Goal: Transaction & Acquisition: Book appointment/travel/reservation

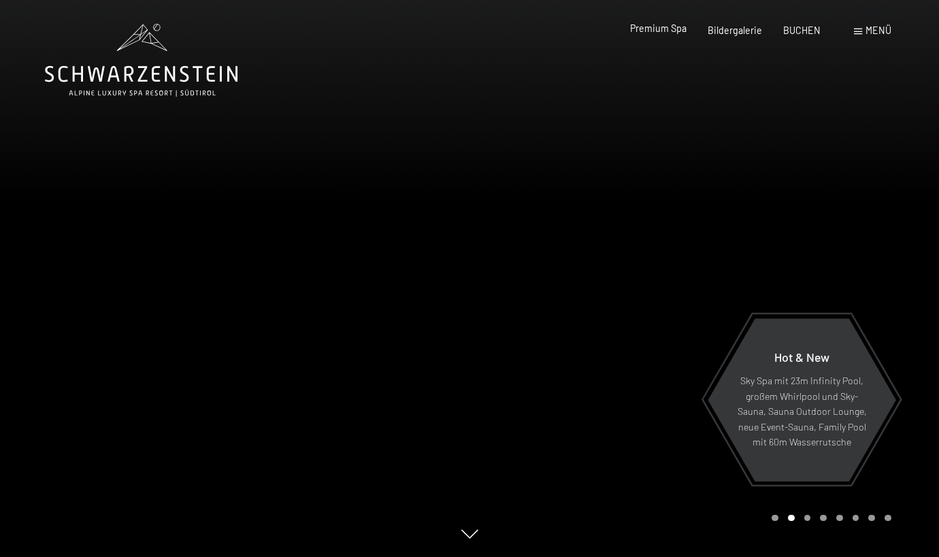
click at [669, 29] on span "Premium Spa" at bounding box center [658, 28] width 56 height 12
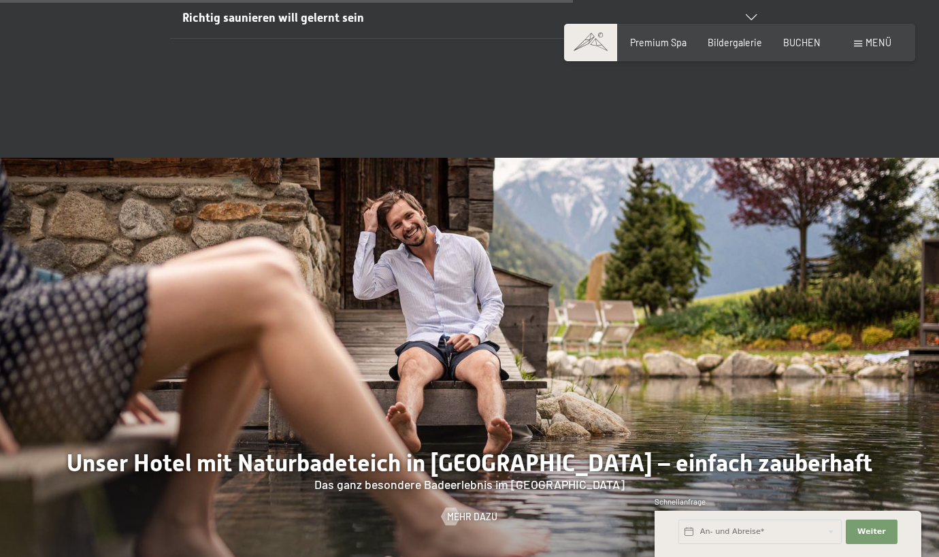
scroll to position [4471, 0]
click at [812, 50] on div "Buchen Anfragen Premium Spa Bildergalerie BUCHEN Menü DE IT EN Gutschein Bilder…" at bounding box center [739, 43] width 303 height 14
click at [808, 38] on span "BUCHEN" at bounding box center [801, 41] width 37 height 12
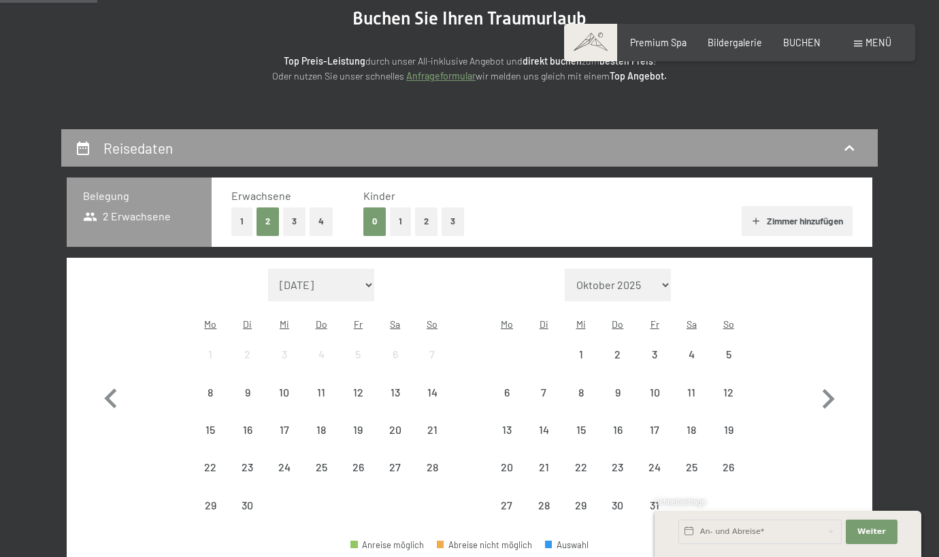
scroll to position [161, 0]
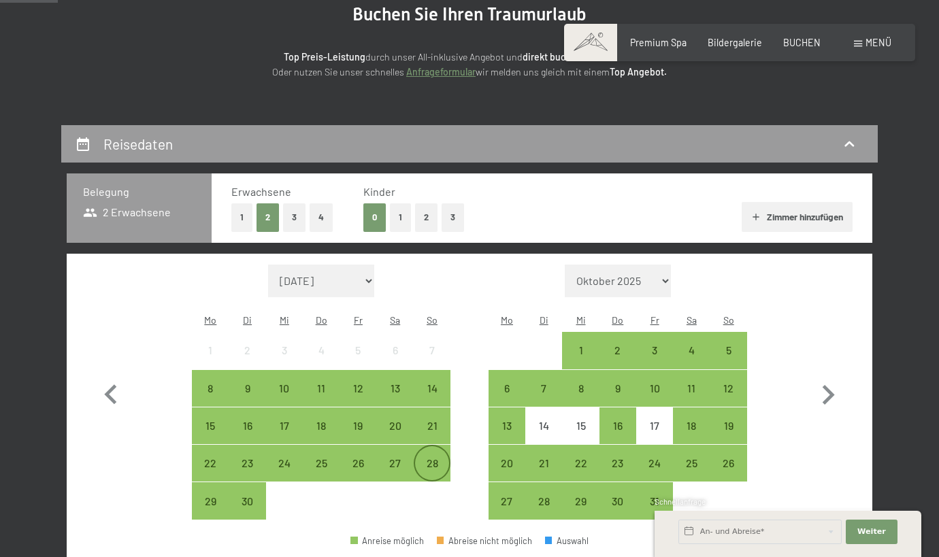
click at [437, 458] on div "28" at bounding box center [432, 475] width 34 height 34
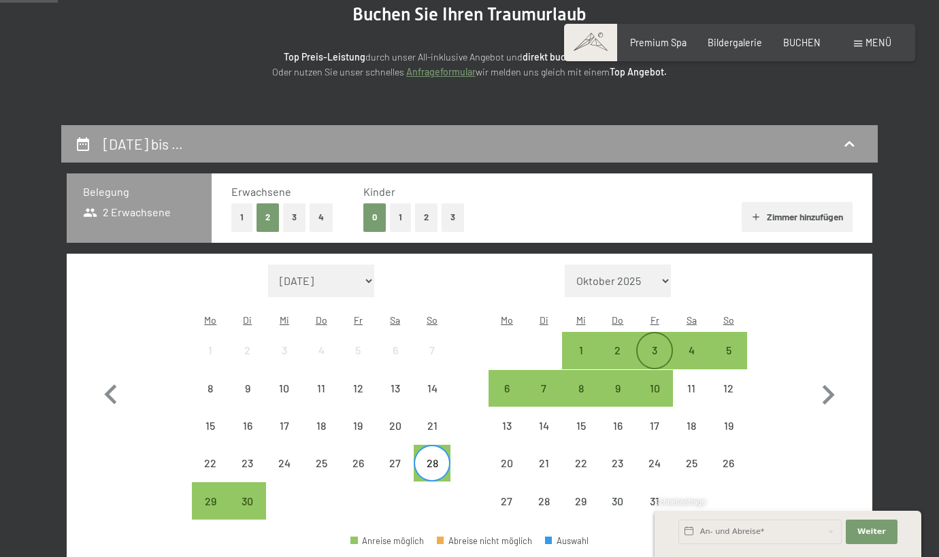
click at [660, 345] on div "3" at bounding box center [654, 362] width 34 height 34
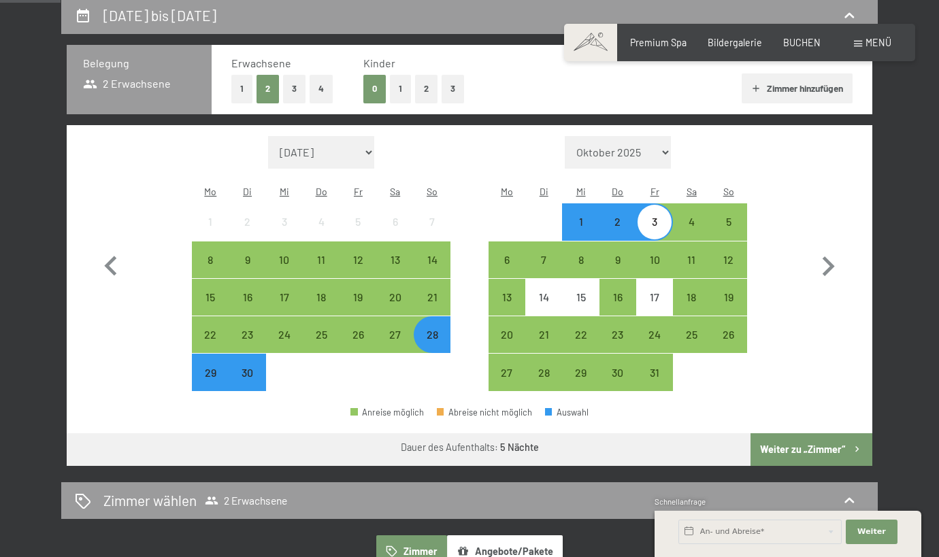
scroll to position [290, 0]
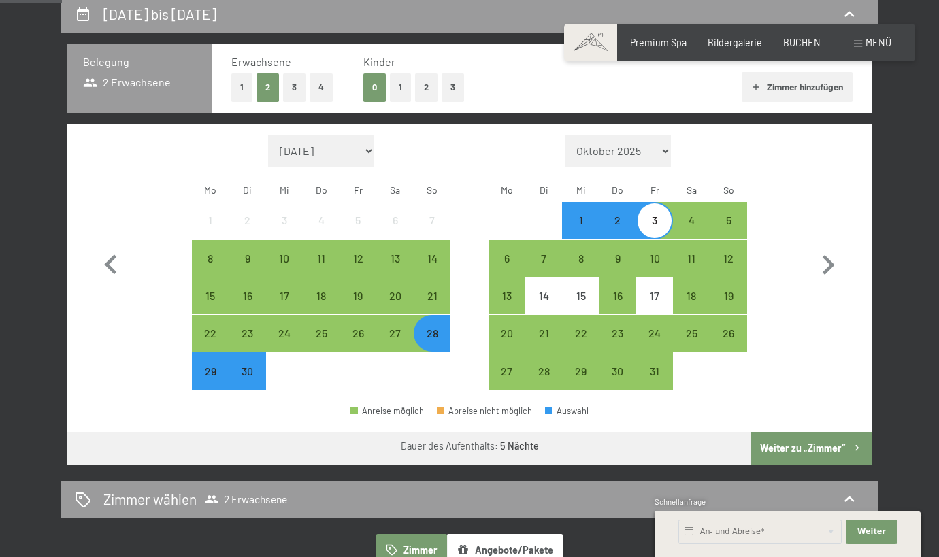
click at [784, 432] on button "Weiter zu „Zimmer“" at bounding box center [811, 448] width 122 height 33
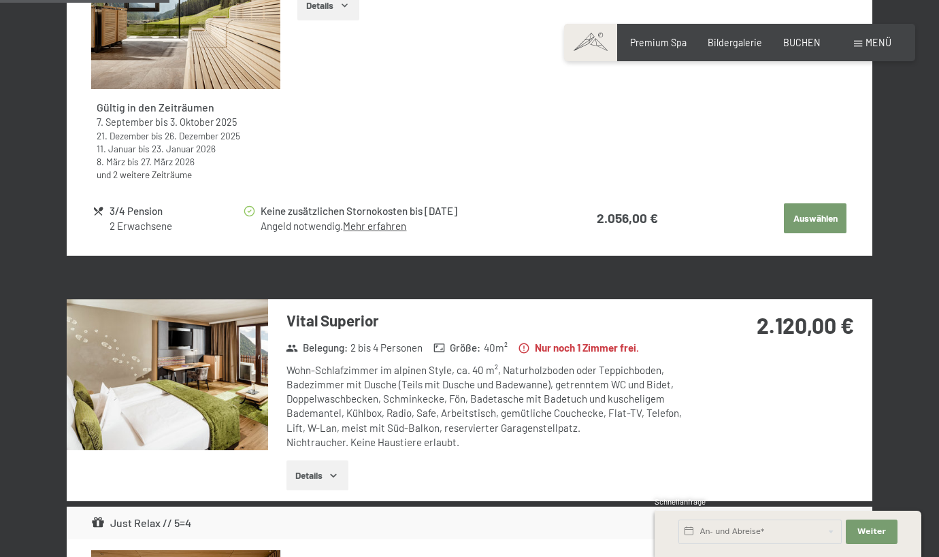
scroll to position [730, 0]
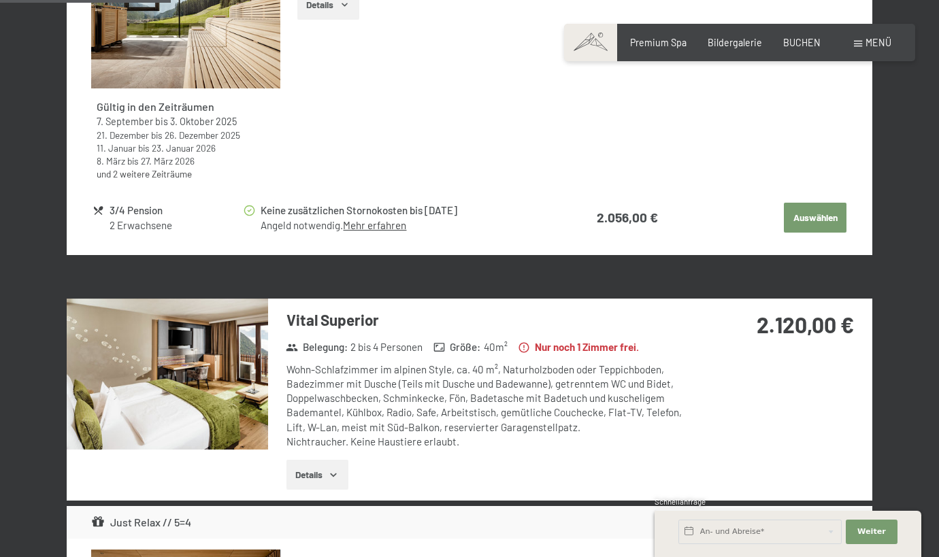
click at [237, 377] on img at bounding box center [167, 374] width 201 height 151
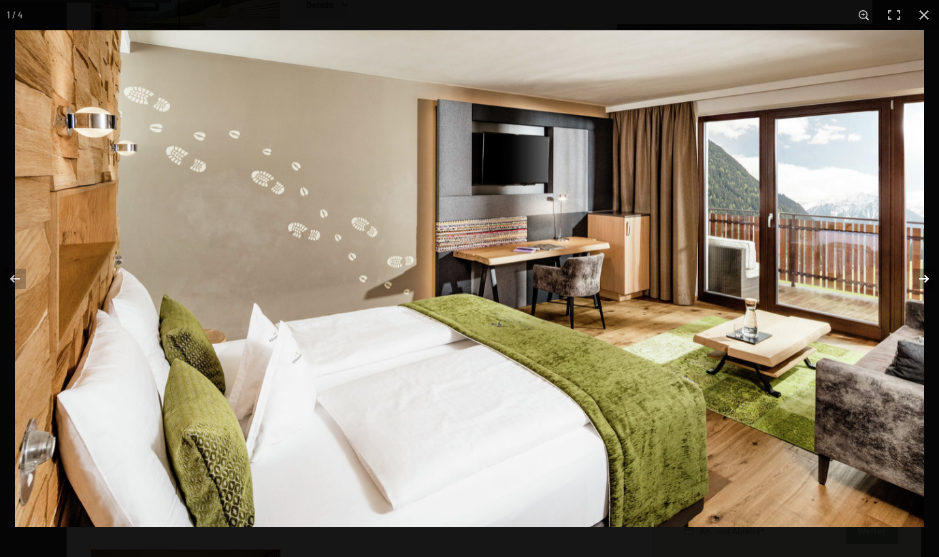
click at [917, 282] on button "button" at bounding box center [915, 279] width 48 height 68
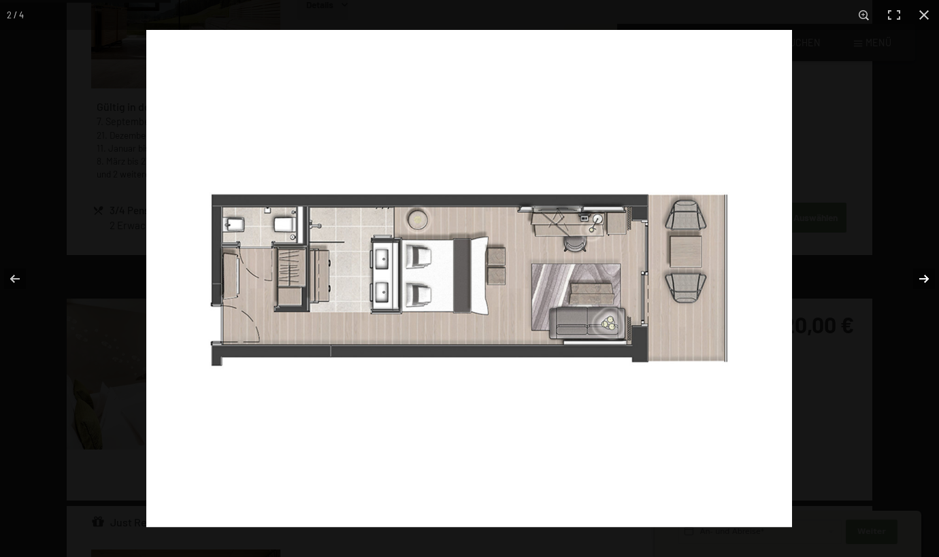
click at [917, 282] on button "button" at bounding box center [915, 279] width 48 height 68
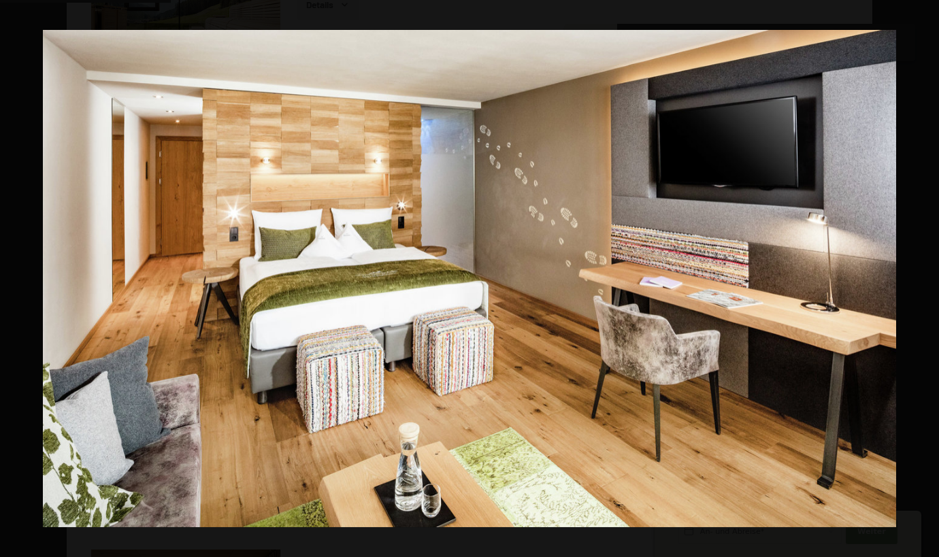
click at [918, 282] on button "button" at bounding box center [915, 279] width 48 height 68
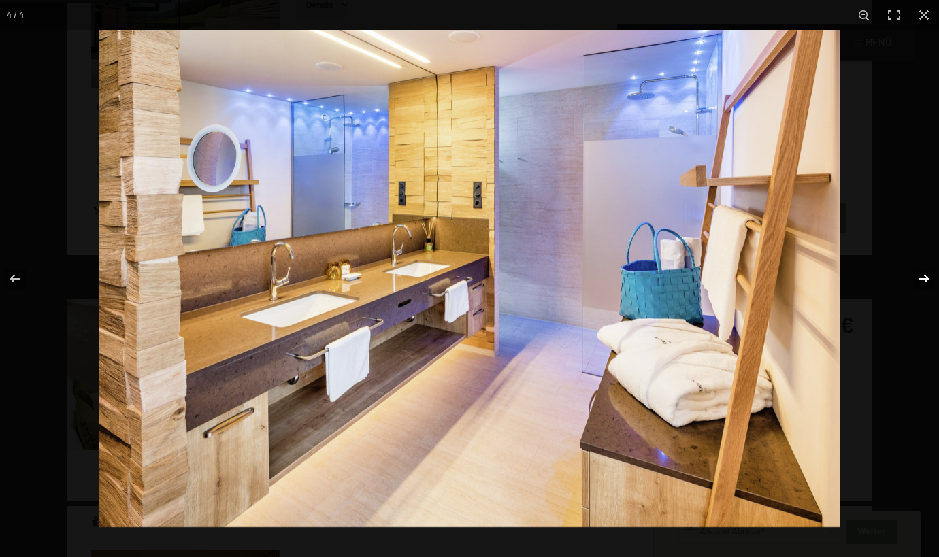
click at [918, 282] on button "button" at bounding box center [915, 279] width 48 height 68
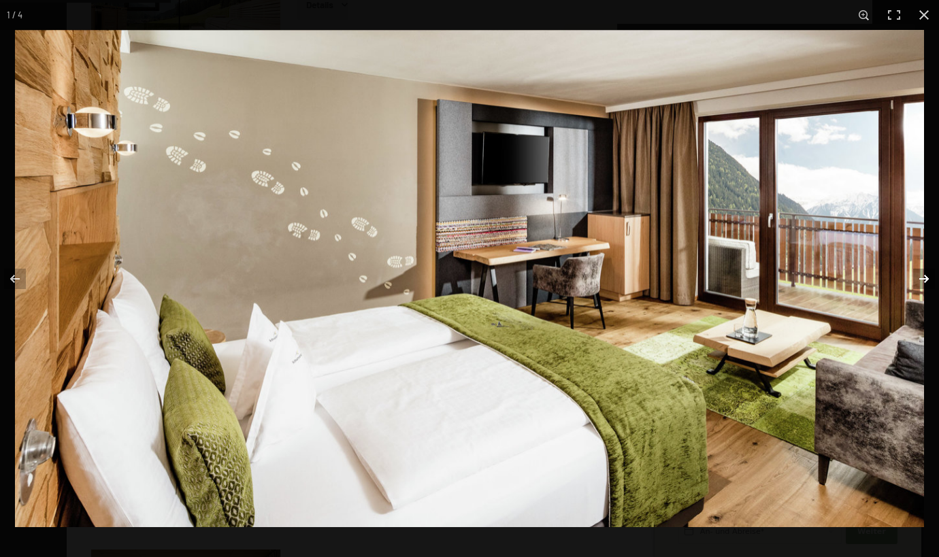
click at [918, 282] on button "button" at bounding box center [915, 279] width 48 height 68
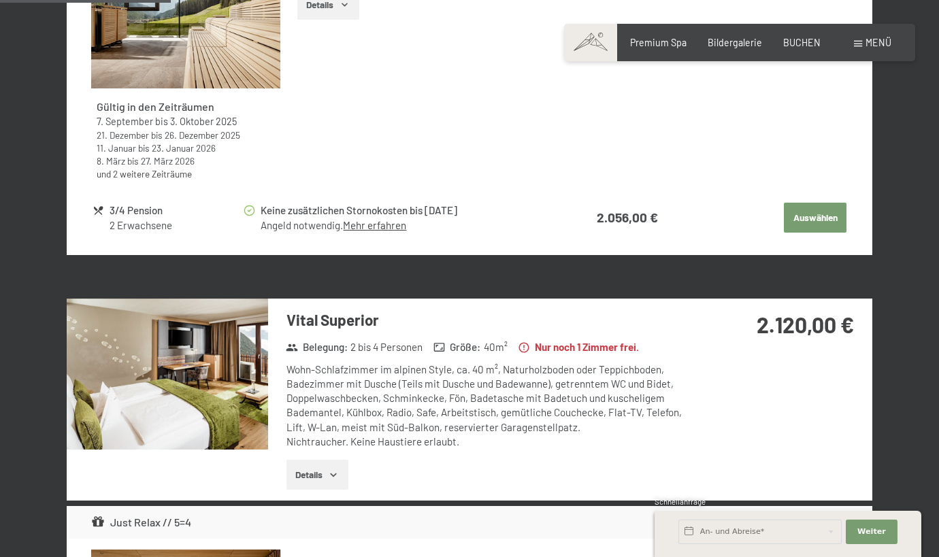
click at [0, 0] on button "button" at bounding box center [0, 0] width 0 height 0
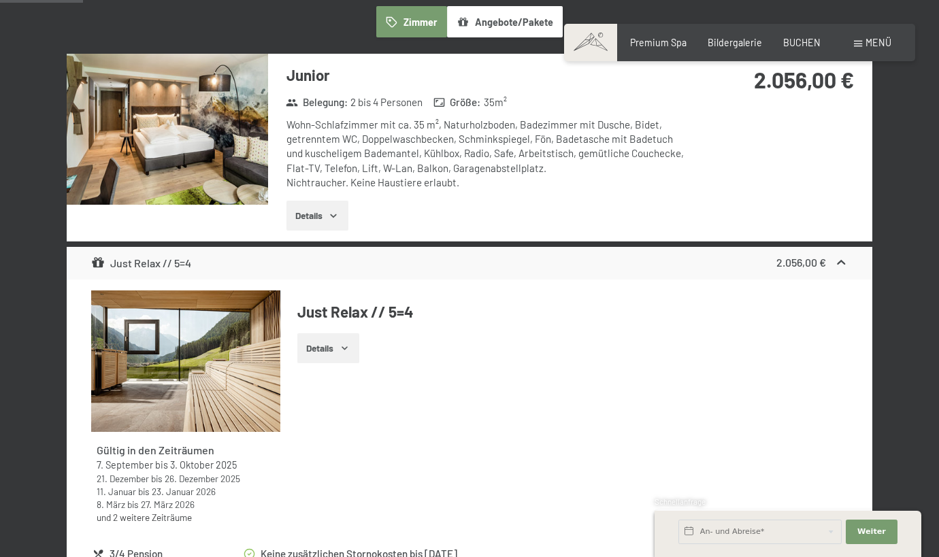
scroll to position [356, 0]
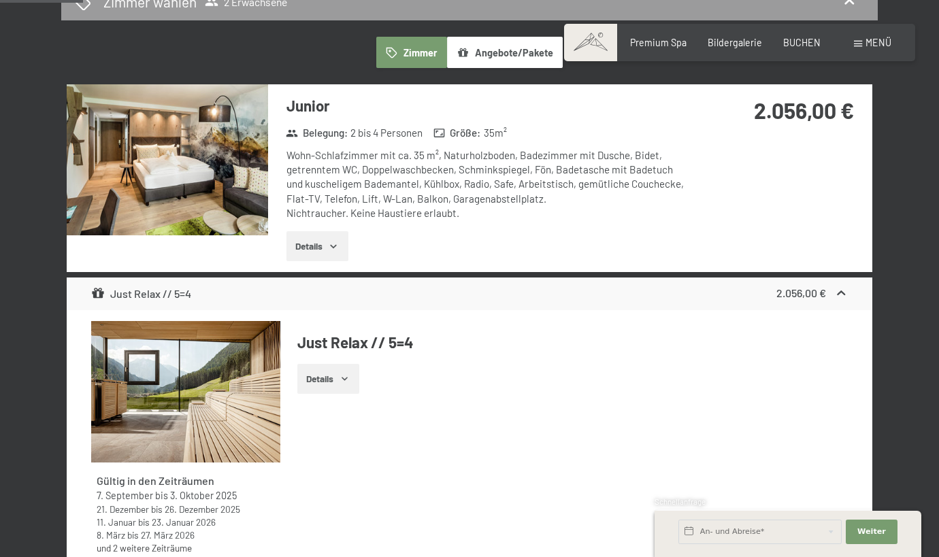
click at [171, 176] on img at bounding box center [167, 159] width 201 height 151
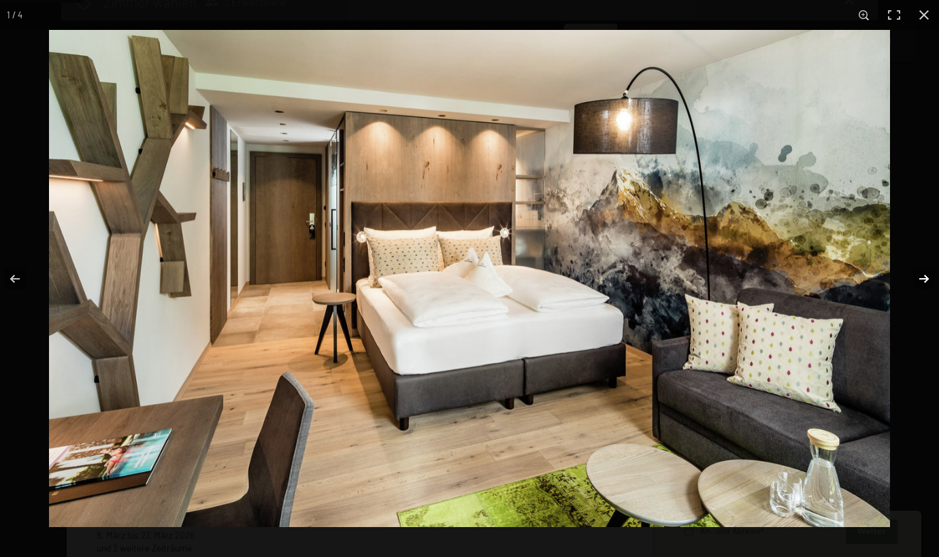
click at [913, 276] on button "button" at bounding box center [915, 279] width 48 height 68
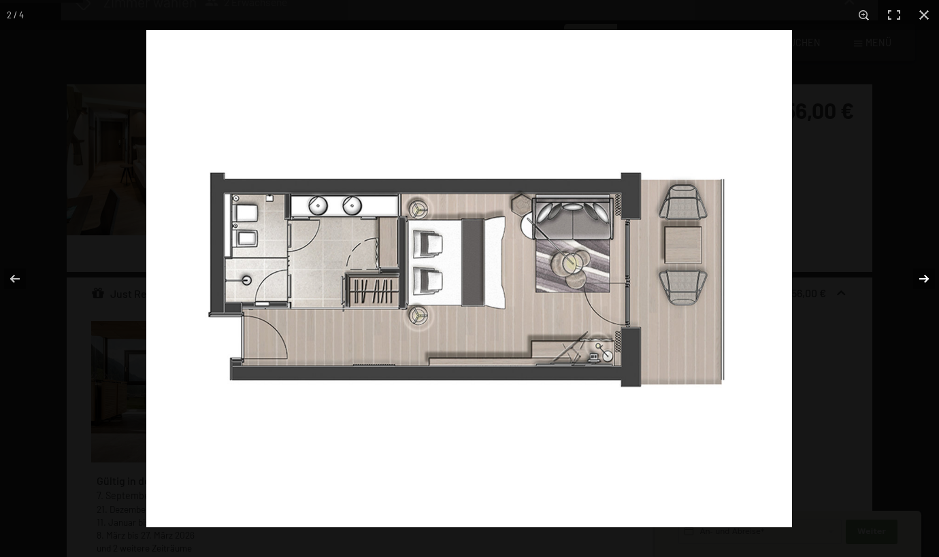
click at [913, 275] on button "button" at bounding box center [915, 279] width 48 height 68
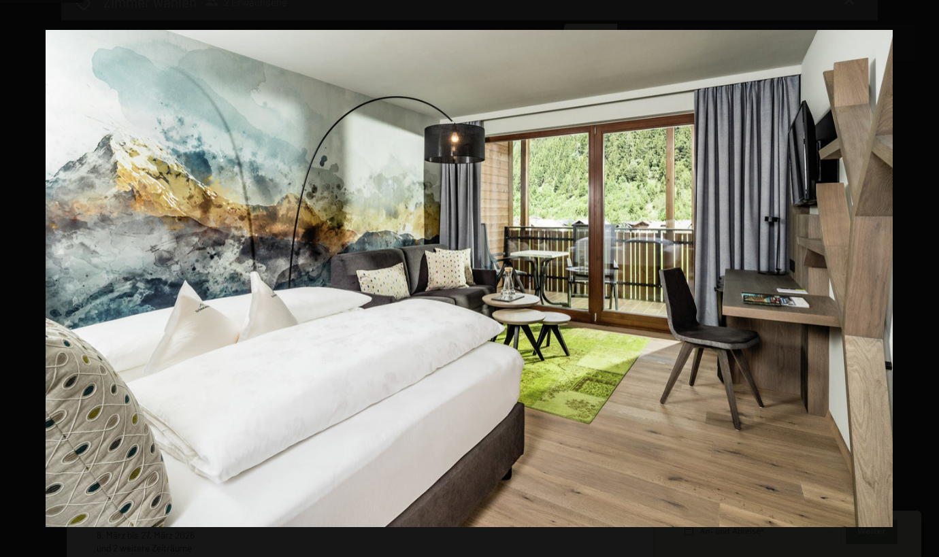
click at [913, 275] on button "button" at bounding box center [915, 279] width 48 height 68
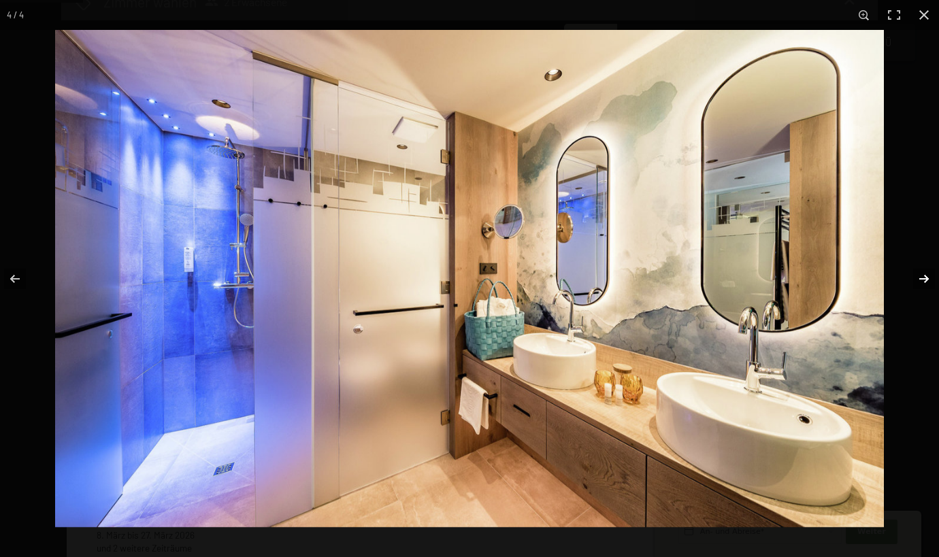
click at [912, 273] on button "button" at bounding box center [915, 279] width 48 height 68
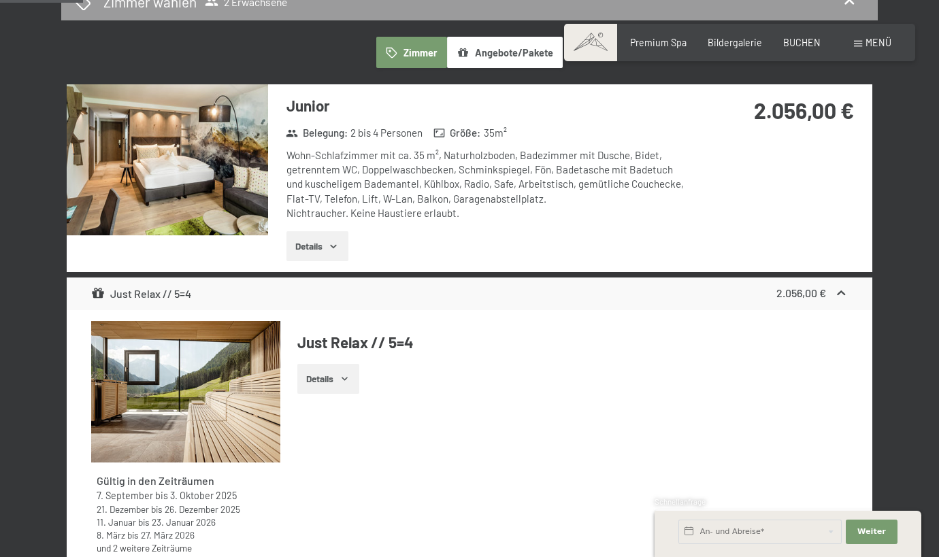
click at [0, 0] on button "button" at bounding box center [0, 0] width 0 height 0
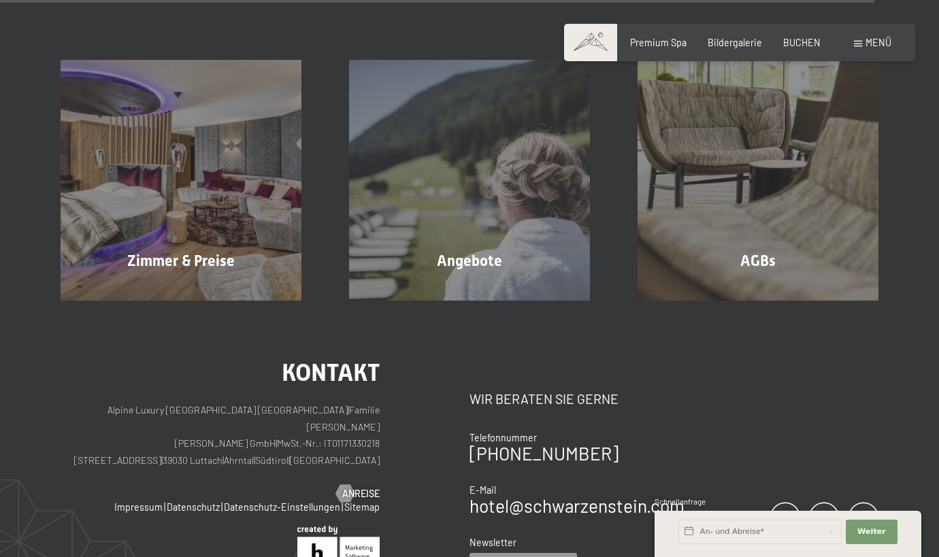
scroll to position [3737, 0]
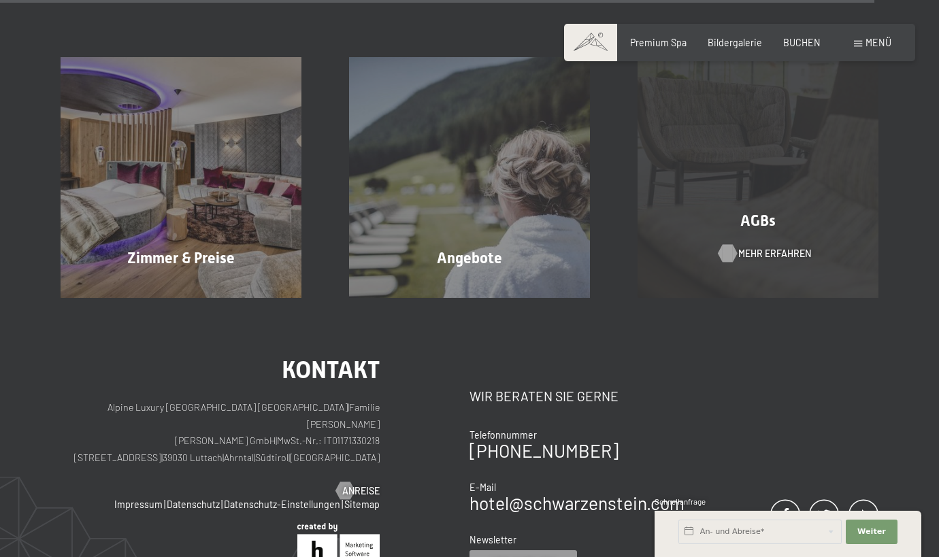
click at [761, 247] on span "Mehr erfahren" at bounding box center [774, 254] width 73 height 14
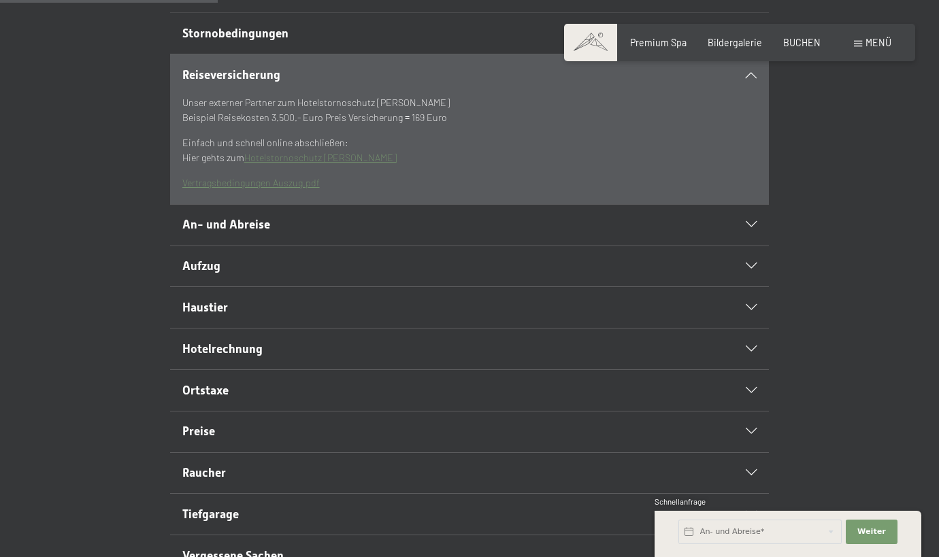
scroll to position [373, 0]
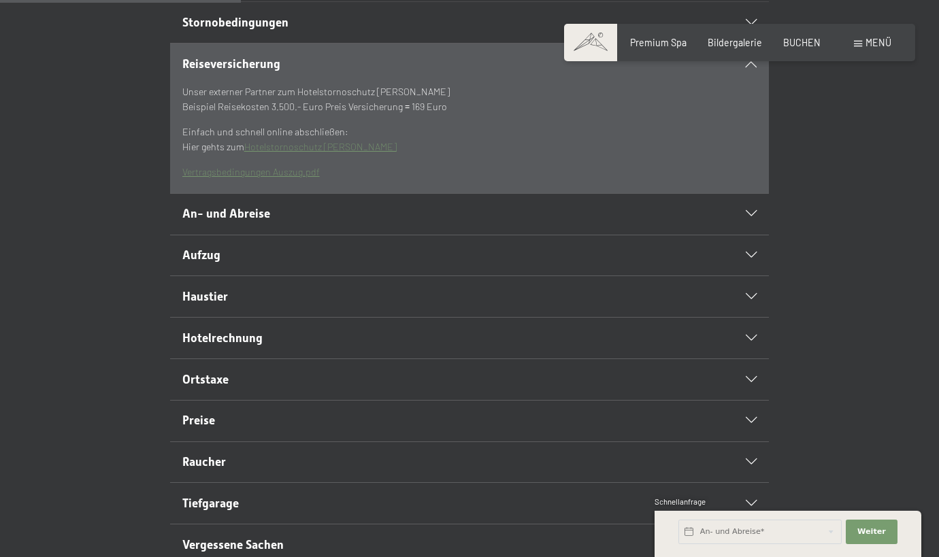
click at [602, 222] on h2 "An- und Abreise" at bounding box center [440, 213] width 517 height 17
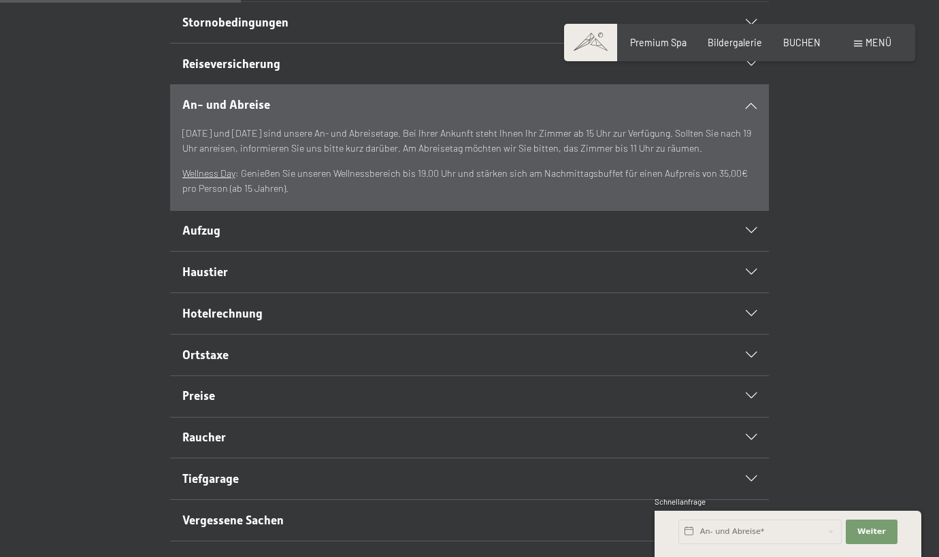
click at [346, 245] on div "Aufzug" at bounding box center [469, 231] width 575 height 41
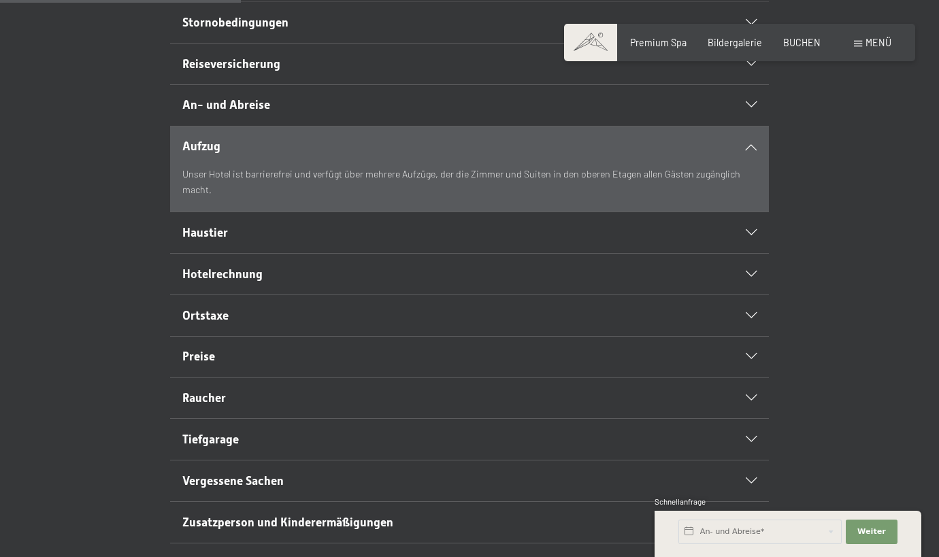
click at [515, 242] on h2 "Haustier" at bounding box center [440, 232] width 517 height 17
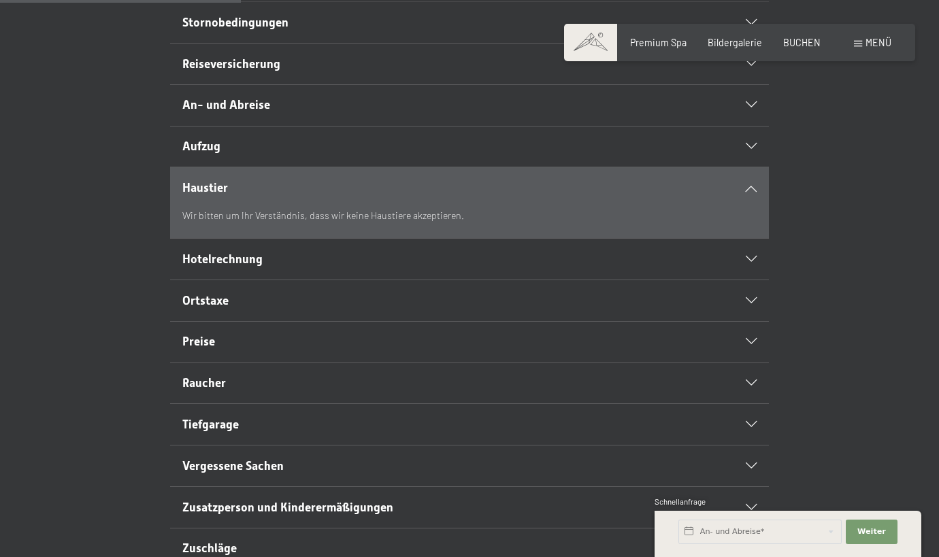
click at [497, 268] on h2 "Hotelrechnung" at bounding box center [440, 259] width 517 height 17
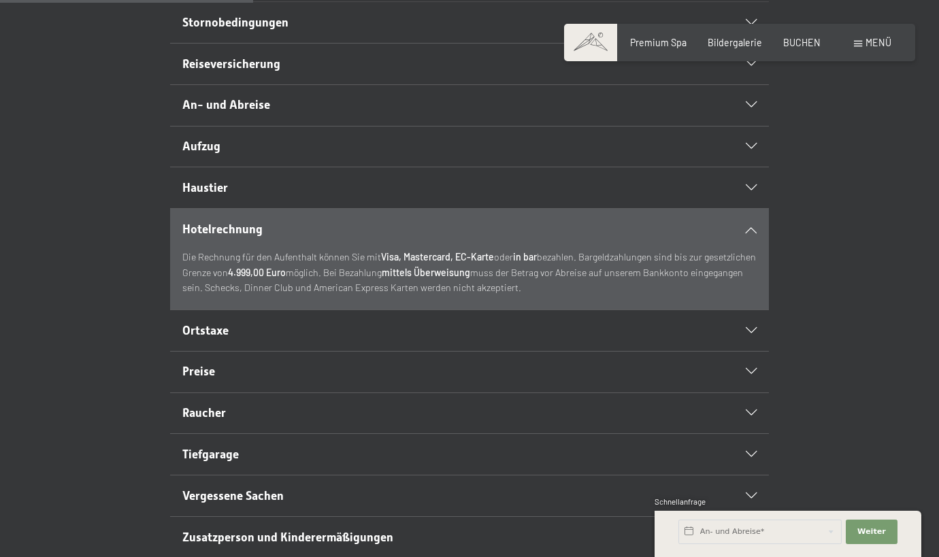
scroll to position [390, 0]
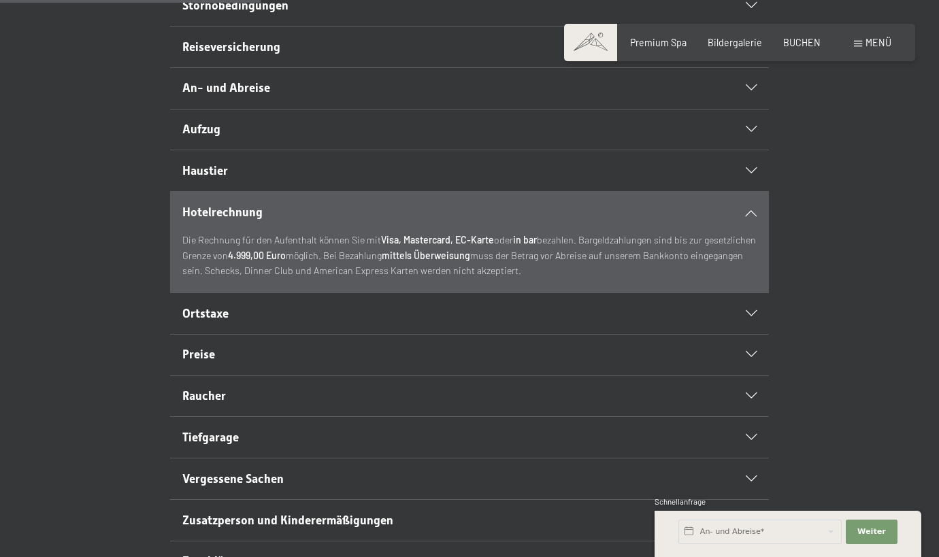
click at [510, 322] on h2 "Ortstaxe" at bounding box center [440, 313] width 517 height 17
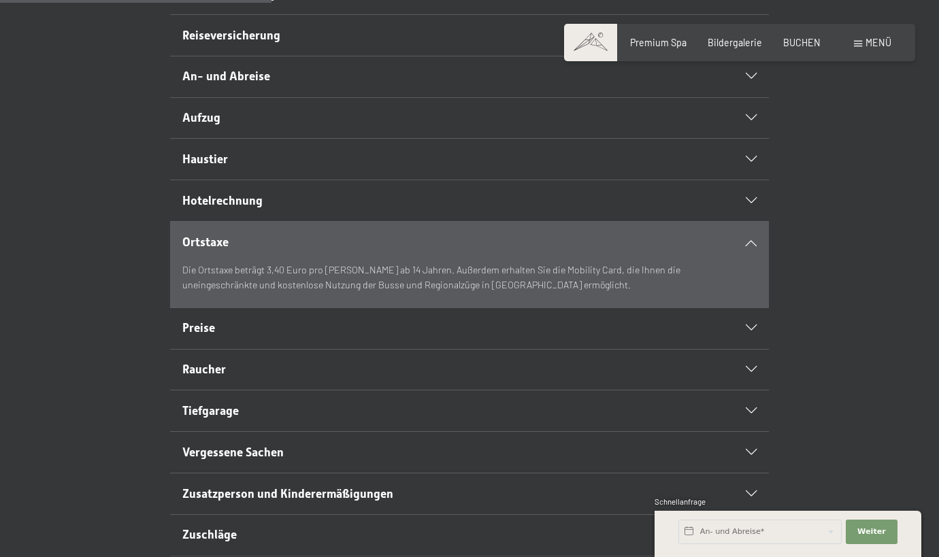
scroll to position [405, 0]
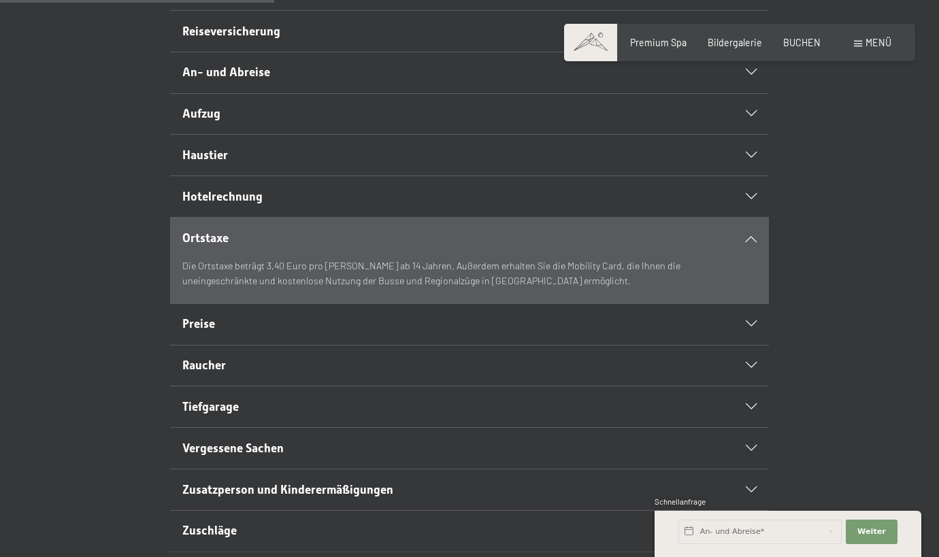
click at [505, 337] on div "Preise" at bounding box center [469, 324] width 575 height 41
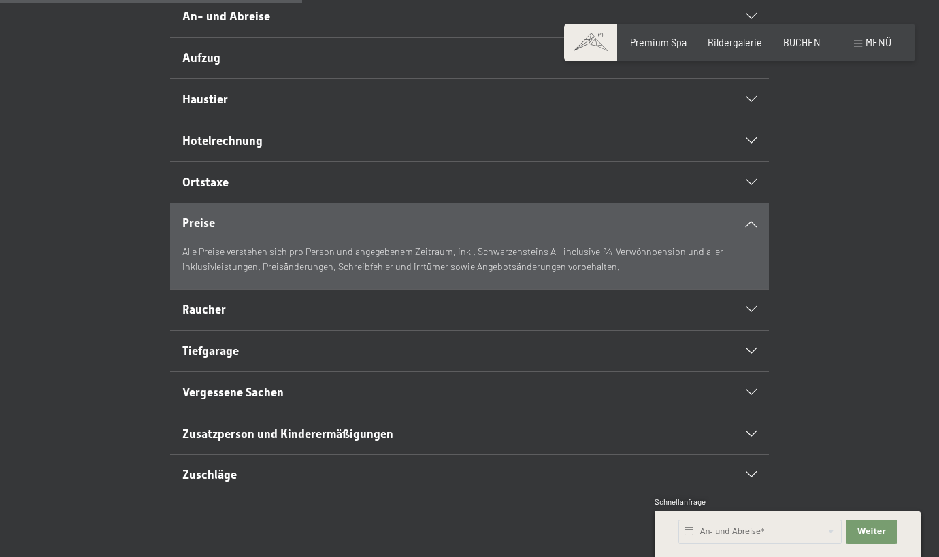
scroll to position [463, 0]
click at [486, 317] on h2 "Raucher" at bounding box center [440, 308] width 517 height 17
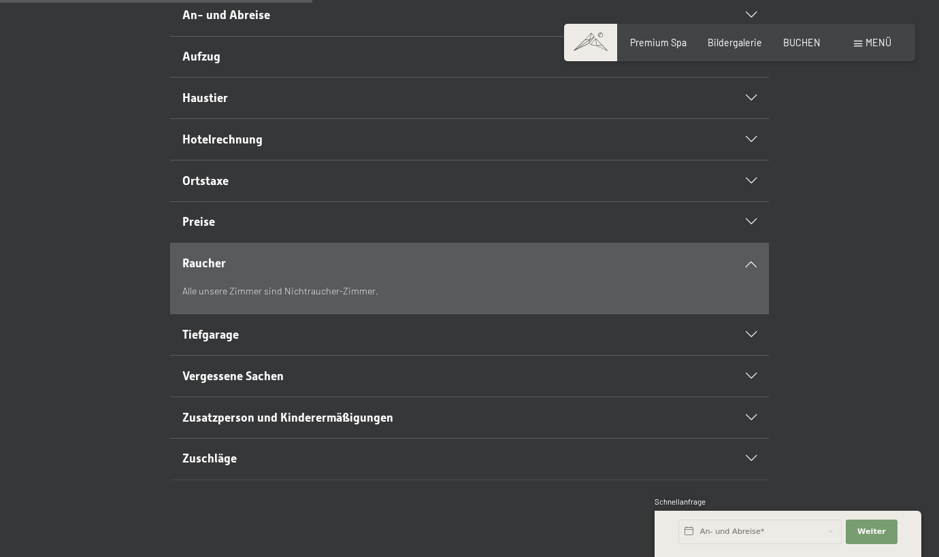
click at [473, 344] on h2 "Tiefgarage" at bounding box center [440, 335] width 517 height 17
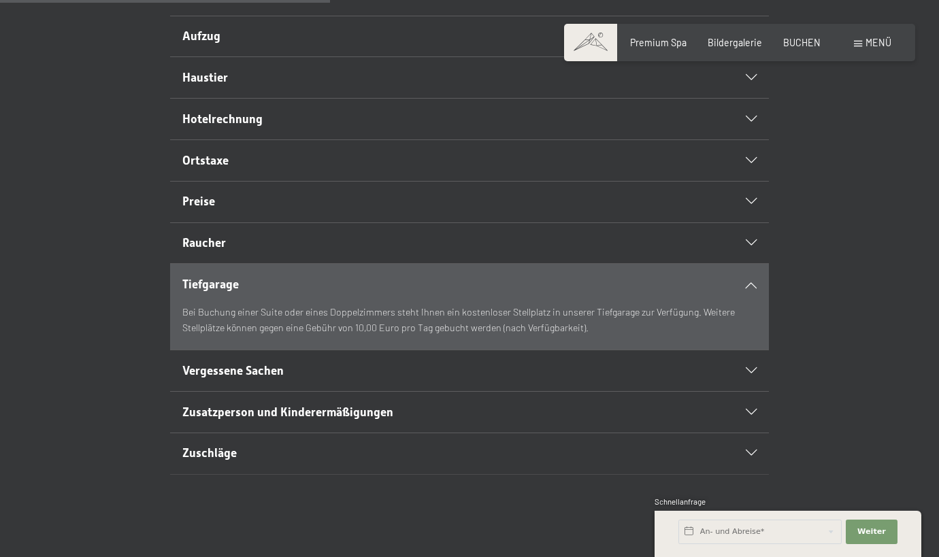
scroll to position [495, 0]
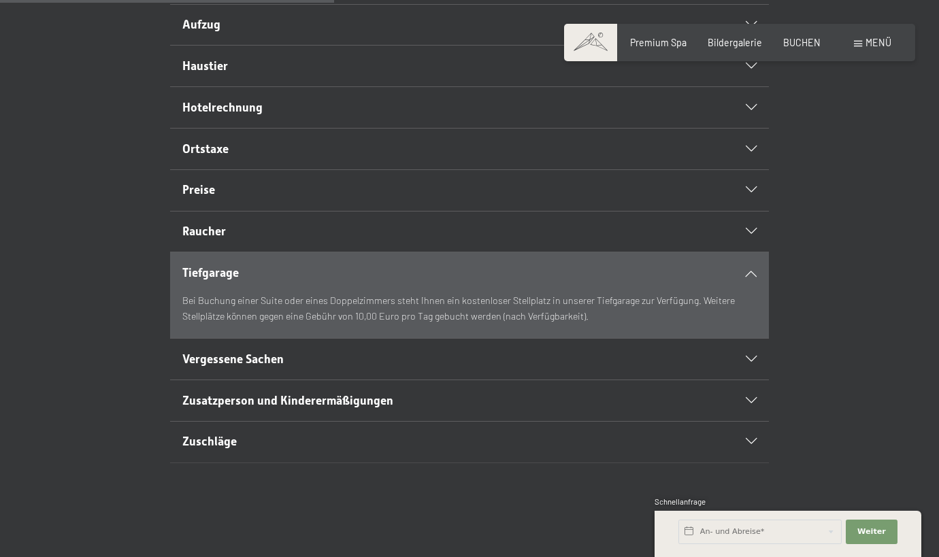
click at [454, 368] on h2 "Vergessene Sachen" at bounding box center [440, 359] width 517 height 17
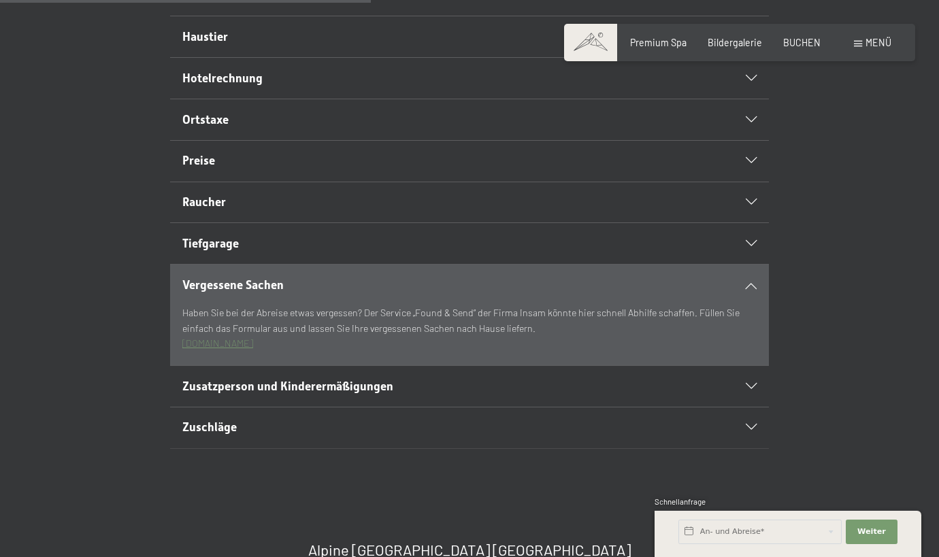
scroll to position [578, 0]
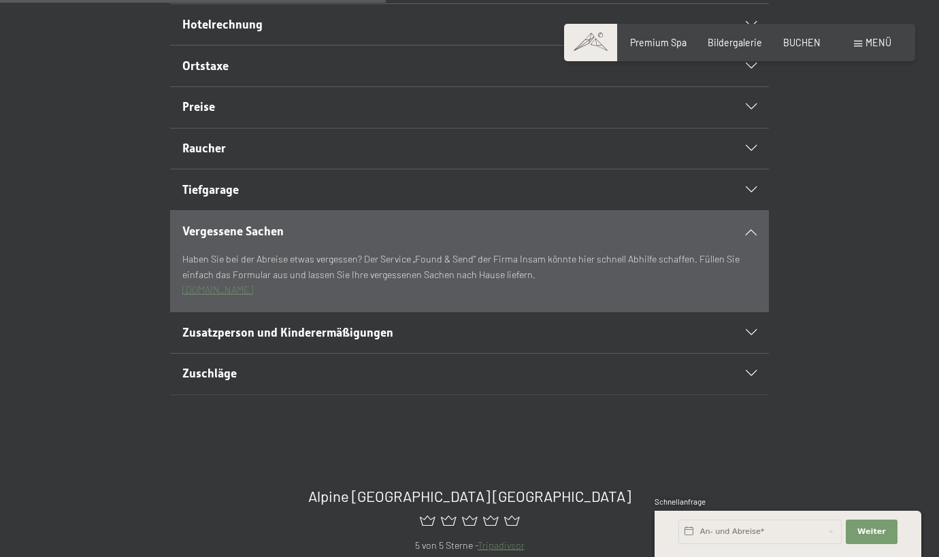
click at [442, 386] on div "Zuschläge" at bounding box center [469, 374] width 575 height 41
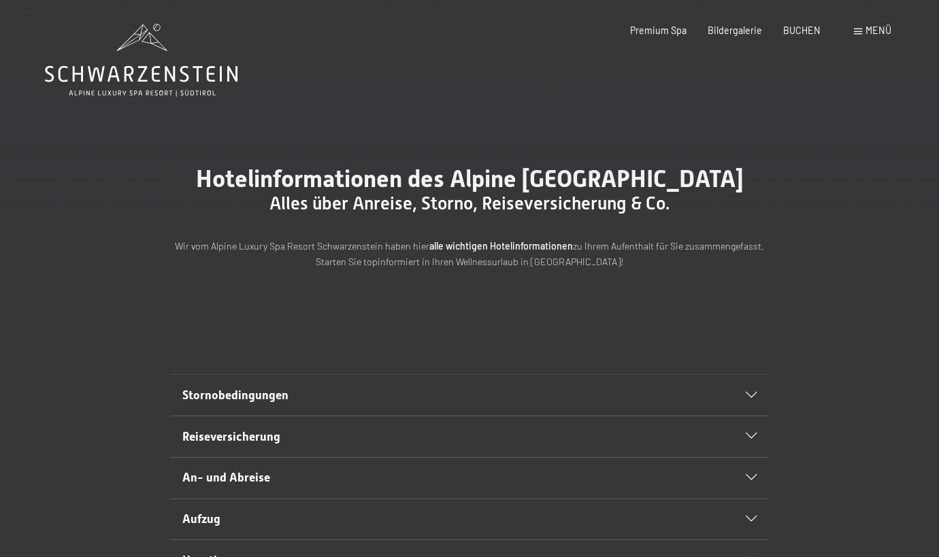
scroll to position [0, 0]
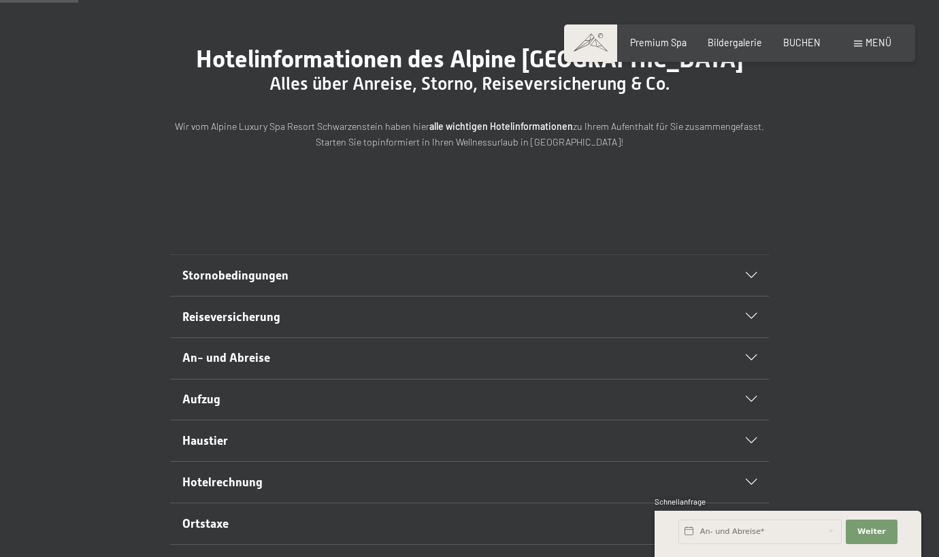
click at [336, 367] on h2 "An- und Abreise" at bounding box center [440, 358] width 517 height 17
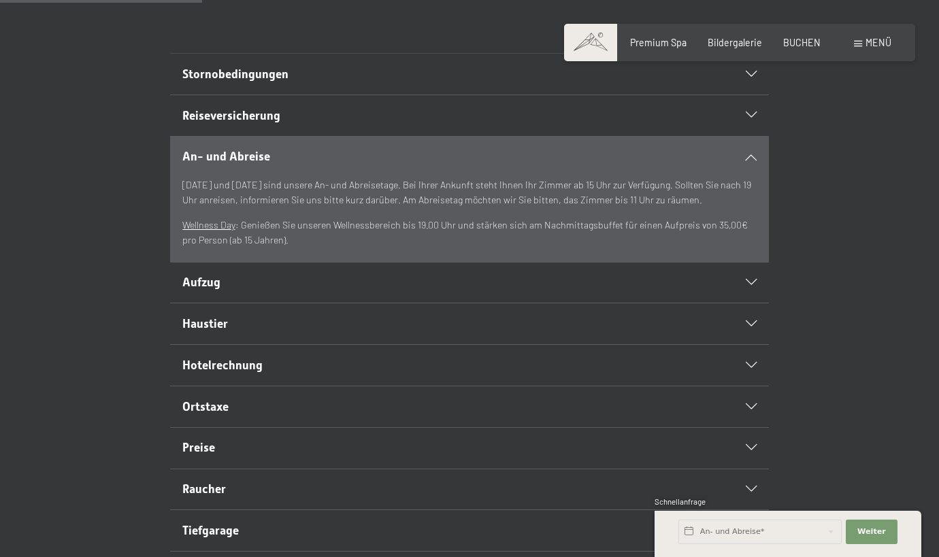
scroll to position [322, 0]
click at [654, 47] on div "Premium Spa Bildergalerie BUCHEN" at bounding box center [715, 43] width 254 height 14
click at [657, 44] on span "Premium Spa" at bounding box center [658, 41] width 56 height 12
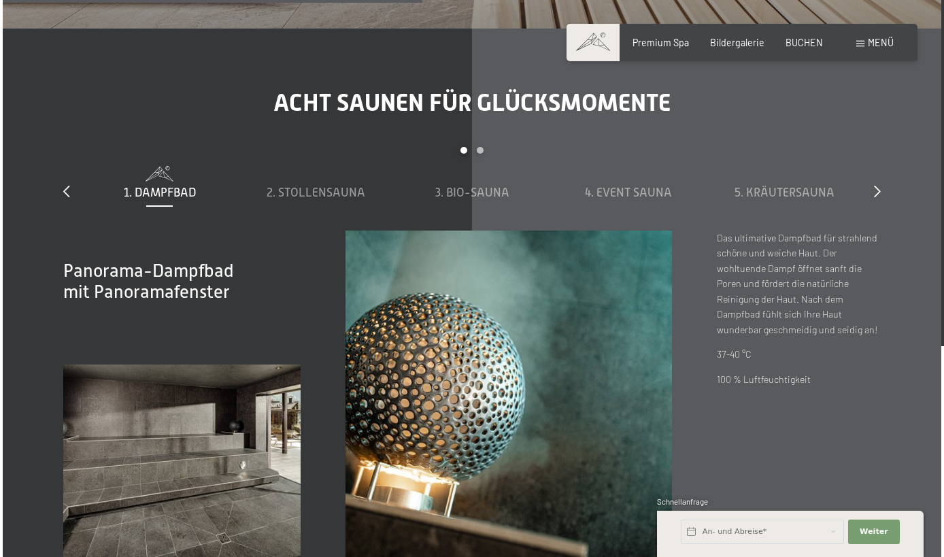
scroll to position [3791, 0]
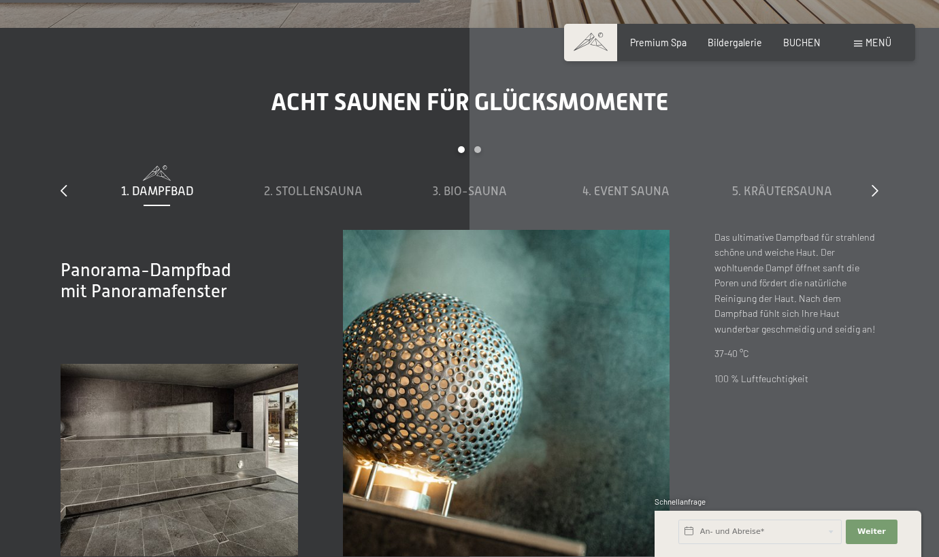
click at [872, 48] on div "Menü" at bounding box center [872, 43] width 37 height 14
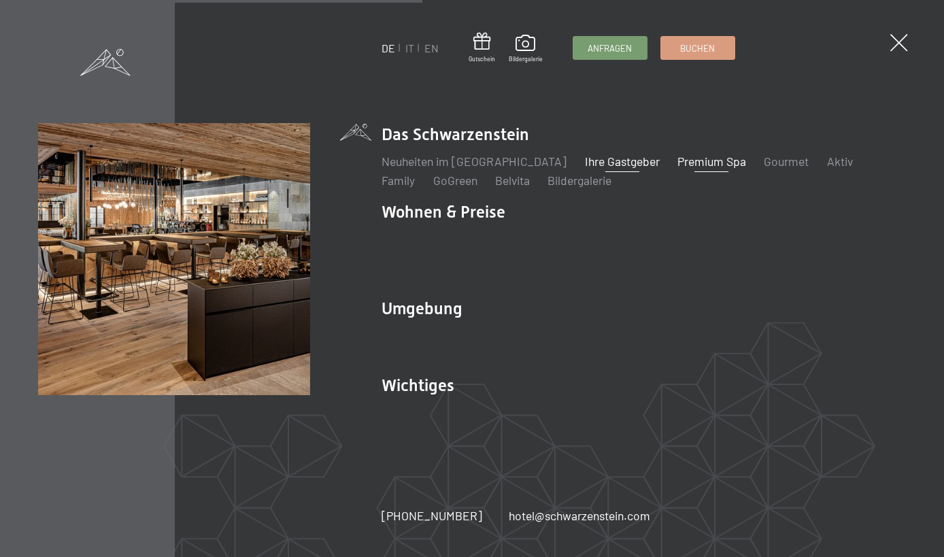
click at [593, 166] on link "Ihre Gastgeber" at bounding box center [622, 161] width 75 height 15
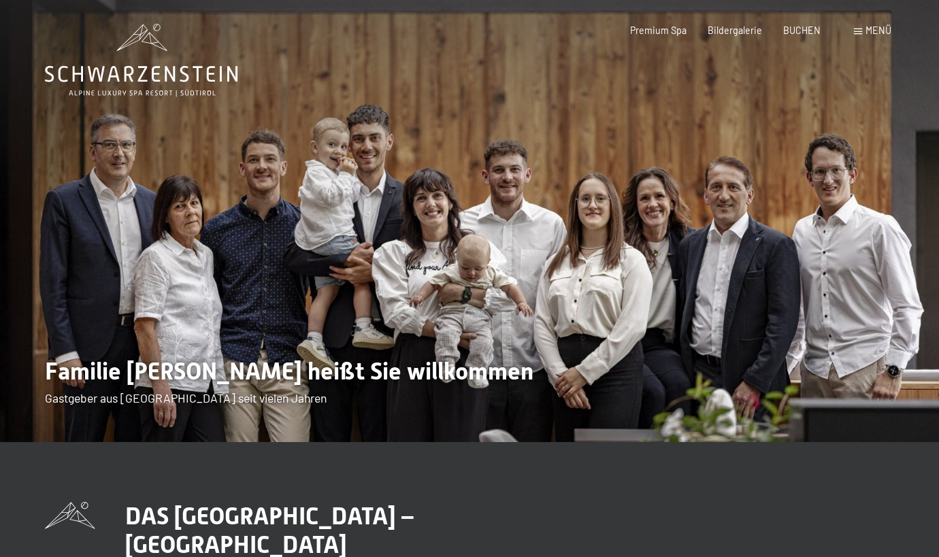
click at [861, 30] on span at bounding box center [858, 32] width 8 height 6
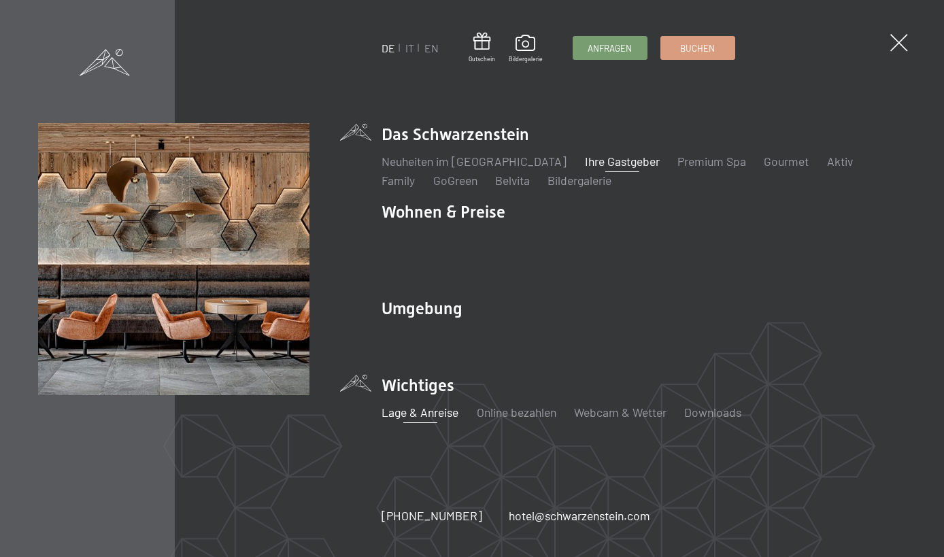
click at [434, 414] on link "Lage & Anreise" at bounding box center [420, 412] width 77 height 15
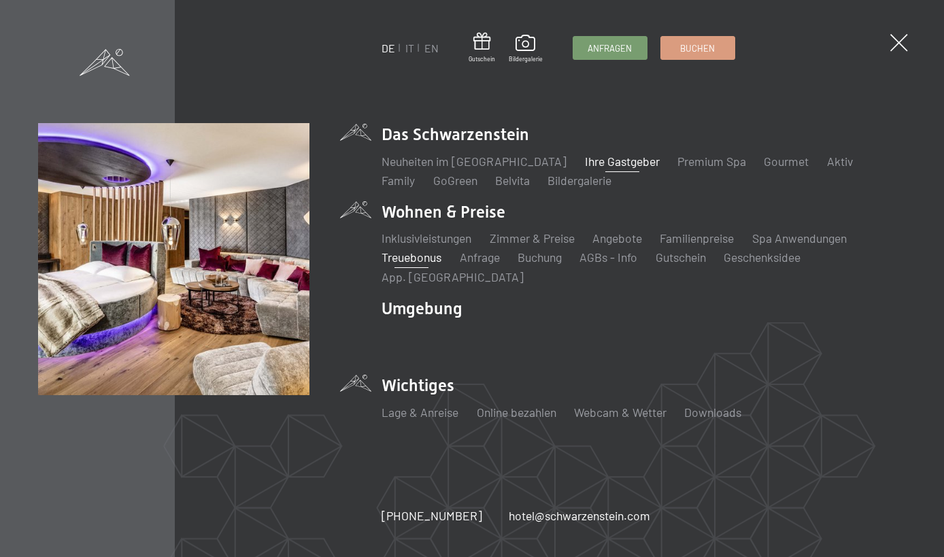
click at [427, 255] on link "Treuebonus" at bounding box center [412, 257] width 60 height 15
click at [442, 242] on link "Inklusivleistungen" at bounding box center [427, 238] width 90 height 15
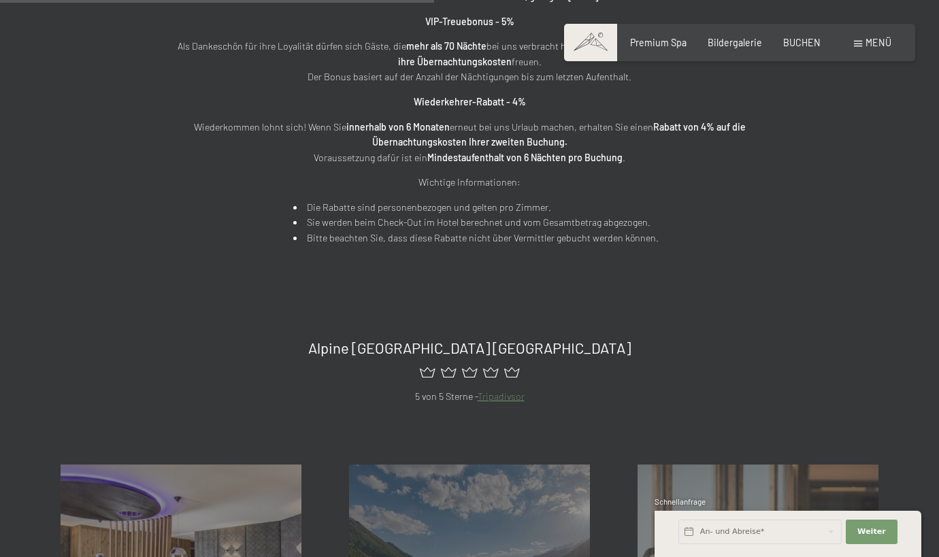
scroll to position [680, 0]
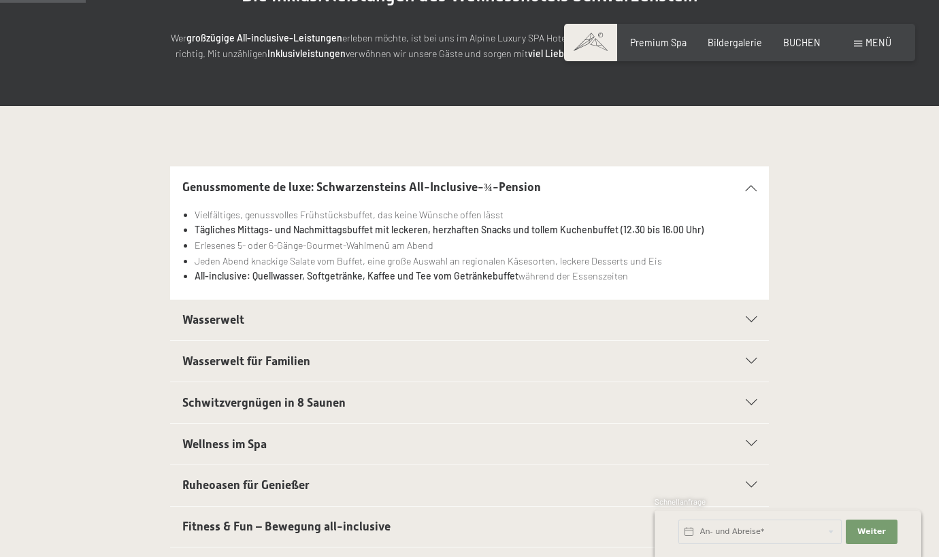
scroll to position [209, 0]
click at [561, 311] on h2 "Wasserwelt" at bounding box center [440, 319] width 517 height 17
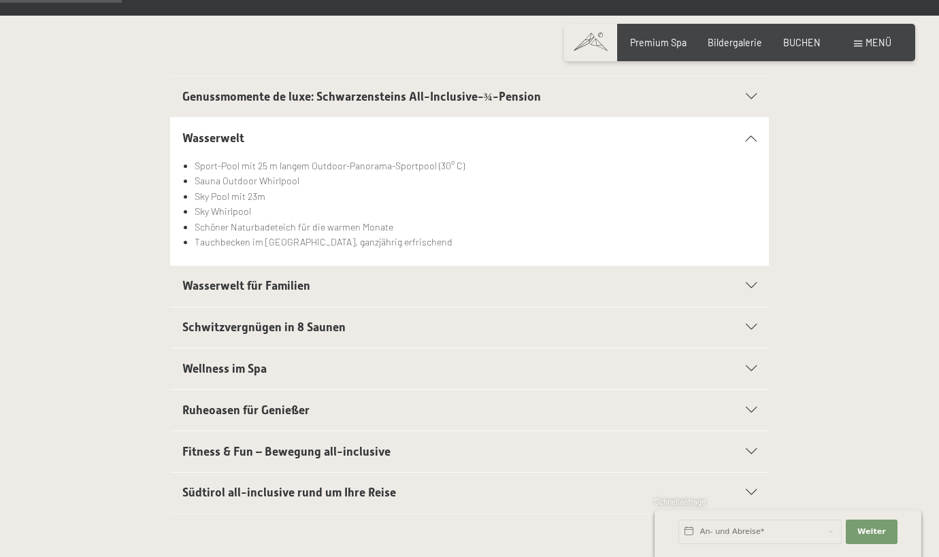
scroll to position [302, 0]
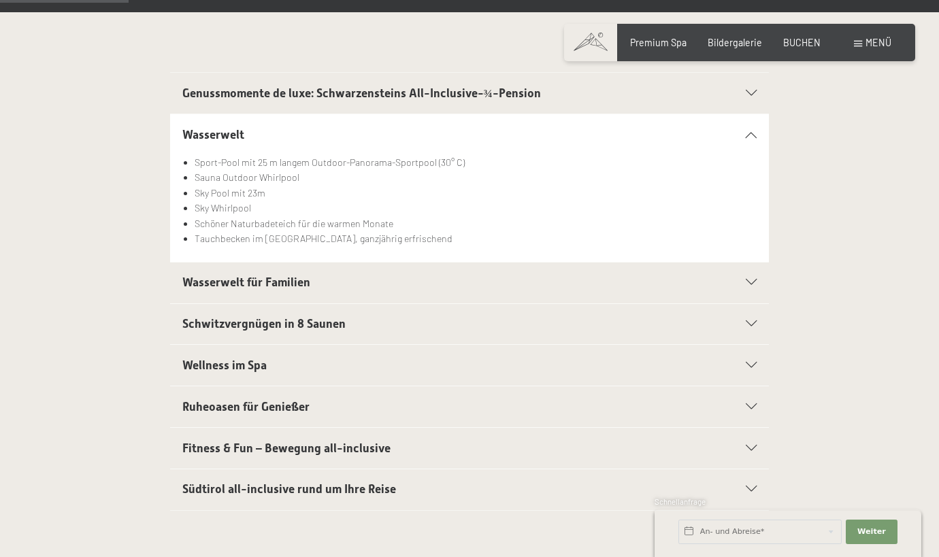
click at [512, 288] on h2 "Wasserwelt für Familien" at bounding box center [440, 282] width 517 height 17
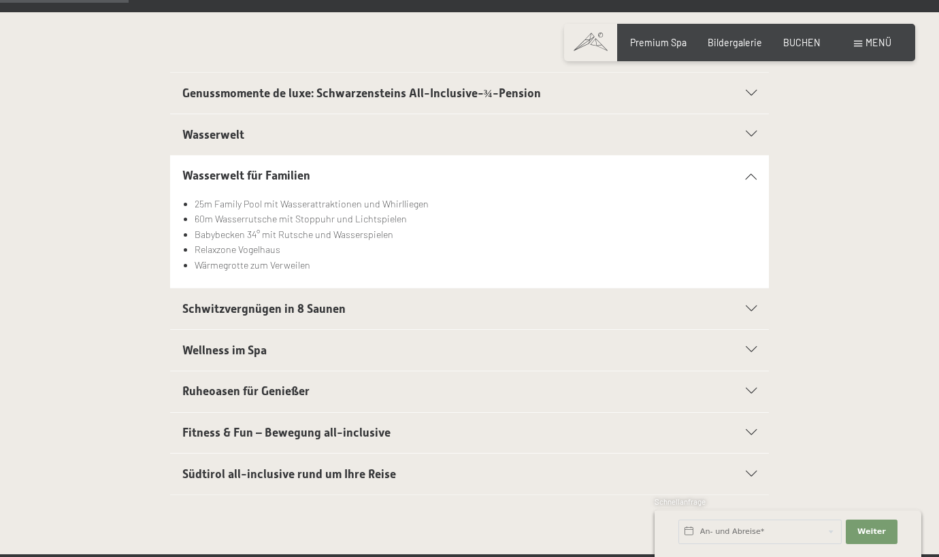
click at [451, 309] on h2 "Schwitzvergnügen in 8 Saunen" at bounding box center [440, 309] width 517 height 17
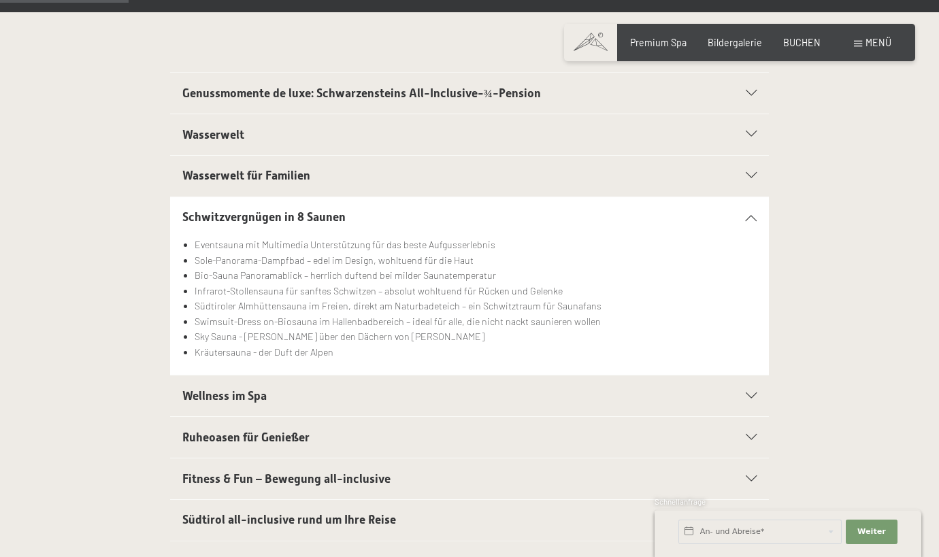
click at [460, 389] on h2 "Wellness im Spa" at bounding box center [440, 396] width 517 height 17
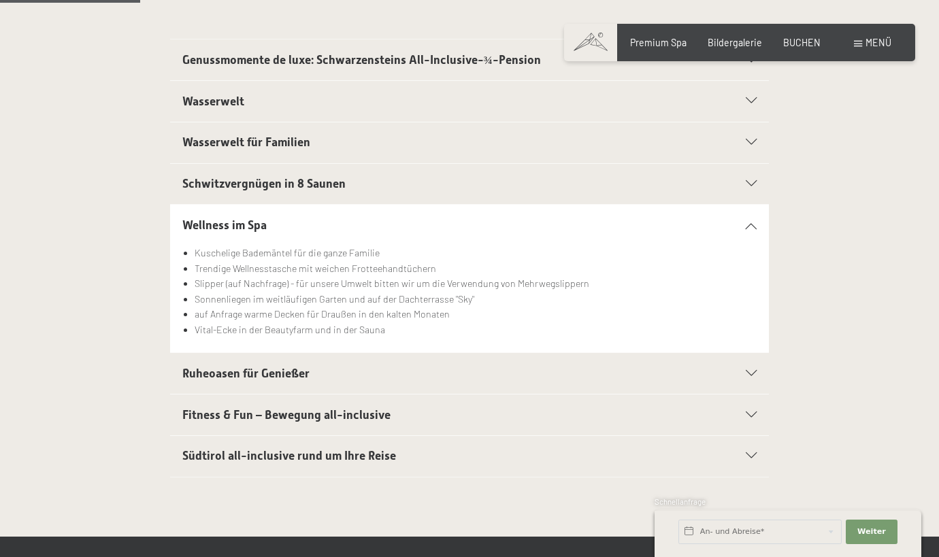
scroll to position [336, 0]
click at [446, 371] on h2 "Ruheoasen für Genießer" at bounding box center [440, 373] width 517 height 17
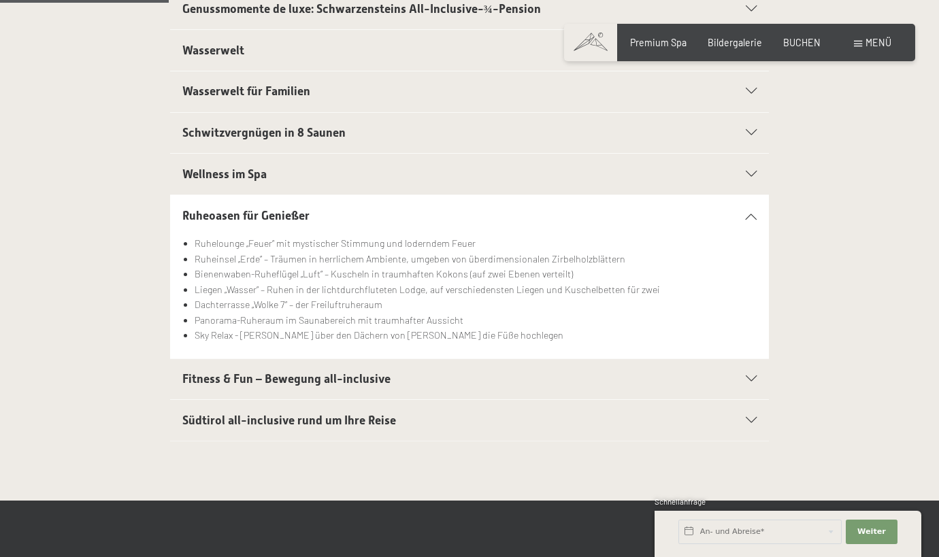
scroll to position [403, 0]
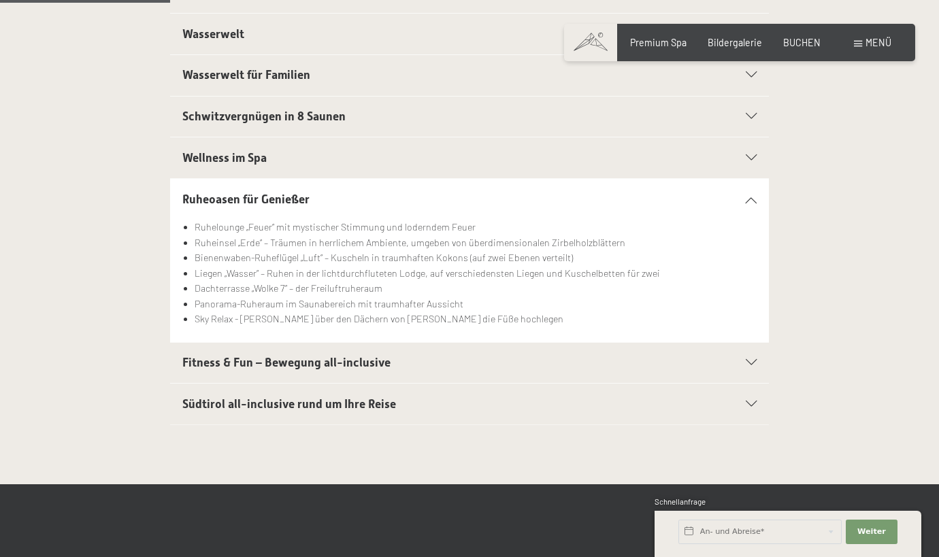
click at [480, 357] on h2 "Fitness & Fun – Bewegung all-inclusive" at bounding box center [440, 362] width 517 height 17
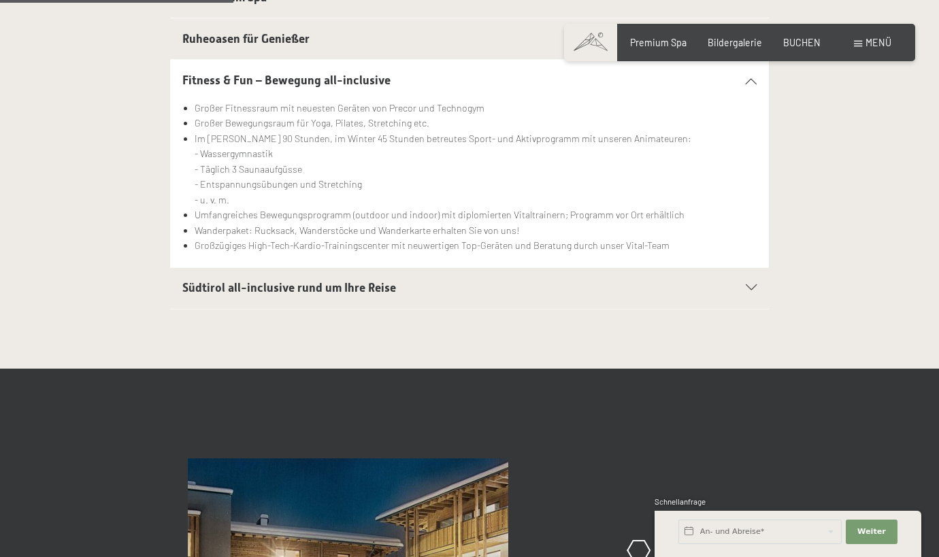
scroll to position [564, 0]
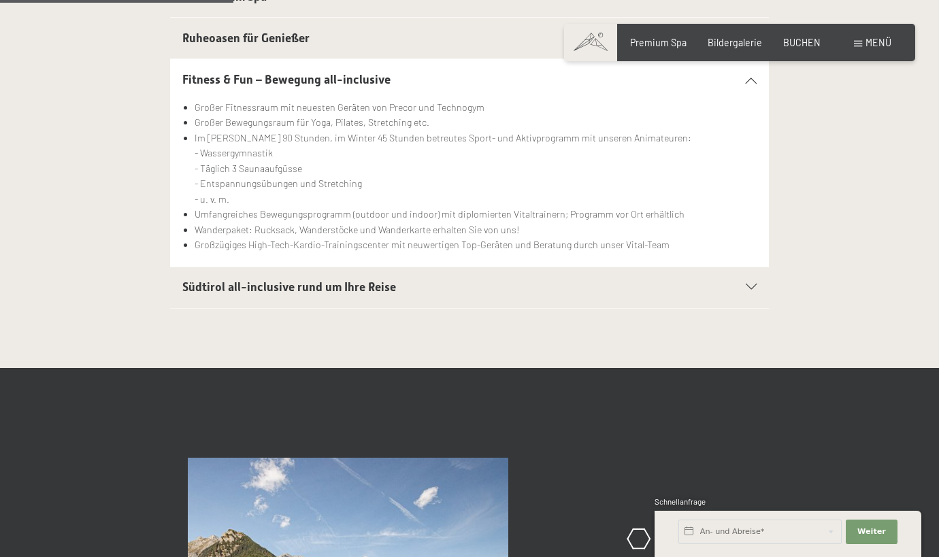
click at [514, 280] on h2 "Südtirol all-inclusive rund um Ihre Reise" at bounding box center [440, 287] width 517 height 17
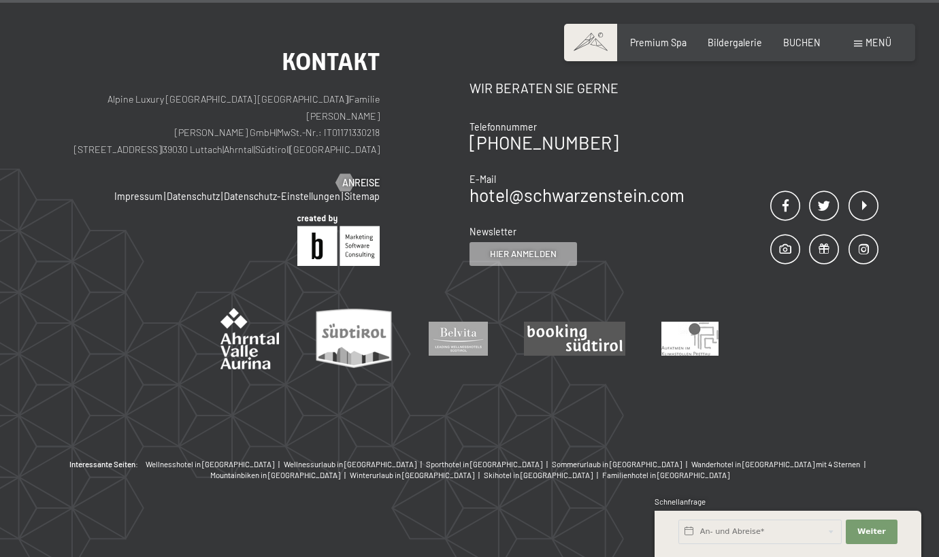
scroll to position [2242, 0]
